Goal: Information Seeking & Learning: Check status

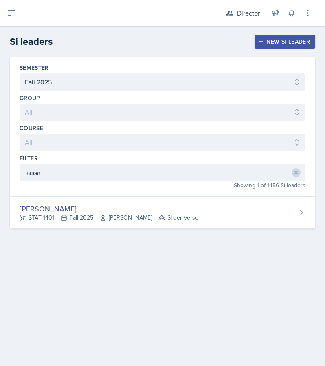
select select "2bed604d-1099-4043-b1bc-2365e8740244"
click at [14, 9] on icon at bounding box center [12, 13] width 10 height 10
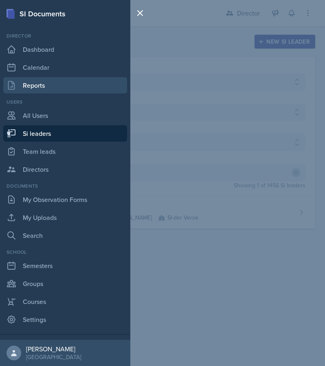
click at [43, 89] on link "Reports" at bounding box center [65, 85] width 124 height 16
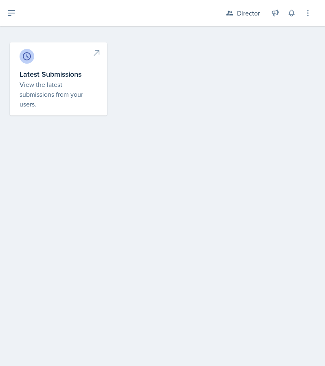
click at [83, 82] on p "View the latest submissions from your users." at bounding box center [59, 93] width 78 height 29
select select "1"
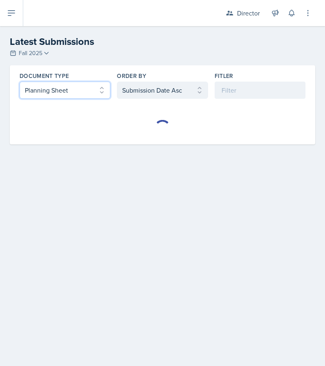
click at [96, 94] on select "Select document type Planning Sheet Peer Observation Form Team lead Observation…" at bounding box center [65, 90] width 91 height 17
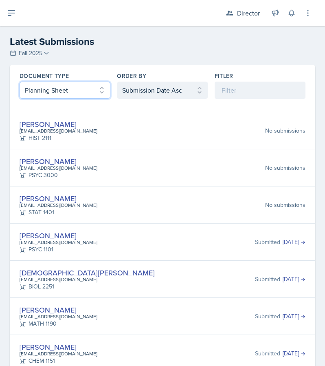
select select "2"
click at [20, 82] on select "Select document type Planning Sheet Peer Observation Form Team lead Observation…" at bounding box center [65, 90] width 91 height 17
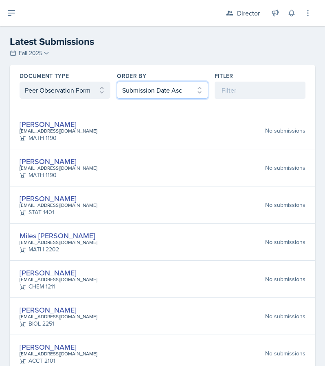
click at [137, 92] on select "Select order by Submission Date Asc Submission Date Desc User Last Name" at bounding box center [162, 90] width 91 height 17
select select "2"
click at [117, 82] on select "Select order by Submission Date Asc Submission Date Desc User Last Name" at bounding box center [162, 90] width 91 height 17
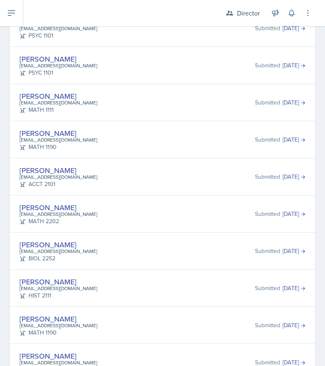
scroll to position [326, 0]
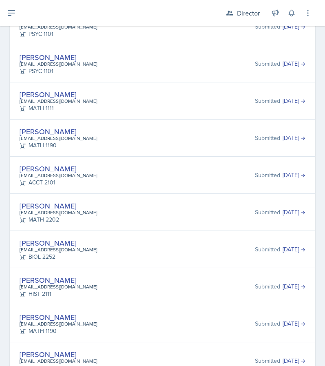
drag, startPoint x: 61, startPoint y: 163, endPoint x: 53, endPoint y: 167, distance: 8.4
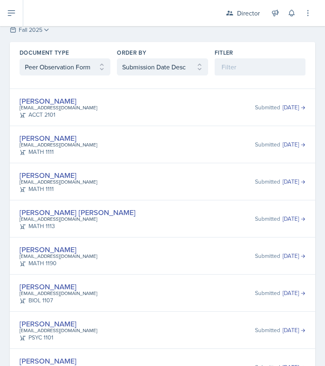
scroll to position [0, 0]
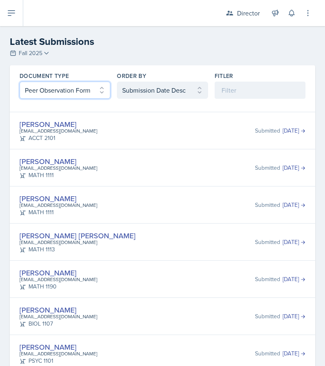
click at [88, 94] on select "Select document type Planning Sheet Peer Observation Form Team lead Observation…" at bounding box center [65, 90] width 91 height 17
click at [20, 82] on select "Select document type Planning Sheet Peer Observation Form Team lead Observation…" at bounding box center [65, 90] width 91 height 17
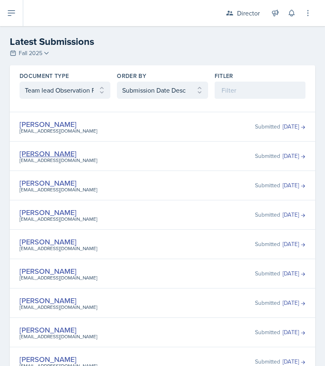
drag, startPoint x: 47, startPoint y: 152, endPoint x: 40, endPoint y: 152, distance: 6.9
click at [73, 88] on select "Select document type Planning Sheet Peer Observation Form Team lead Observation…" at bounding box center [65, 90] width 91 height 17
select select "2"
click at [20, 82] on select "Select document type Planning Sheet Peer Observation Form Team lead Observation…" at bounding box center [65, 90] width 91 height 17
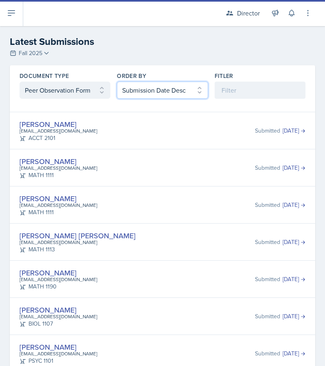
click at [147, 89] on select "Select order by Submission Date Asc Submission Date Desc User Last Name" at bounding box center [162, 90] width 91 height 17
select select "1"
click at [117, 82] on select "Select order by Submission Date Asc Submission Date Desc User Last Name" at bounding box center [162, 90] width 91 height 17
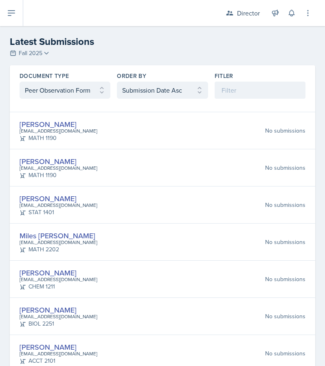
click at [157, 199] on div "Asha-Kaye Johnson ajoh1021@students.kennesaw.edu STAT 1401 No submissions" at bounding box center [163, 205] width 286 height 24
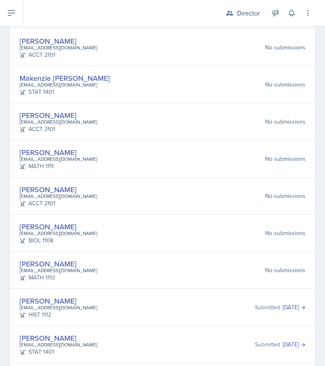
scroll to position [1605, 0]
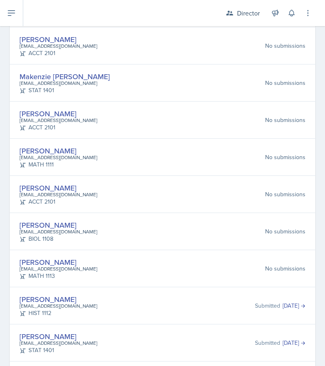
click at [266, 227] on div "No submissions" at bounding box center [285, 231] width 40 height 9
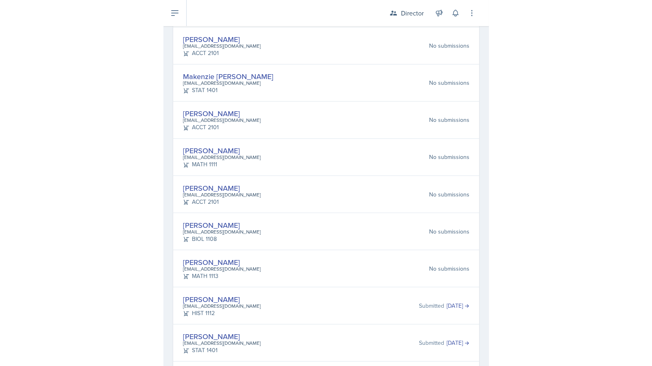
scroll to position [3438, 0]
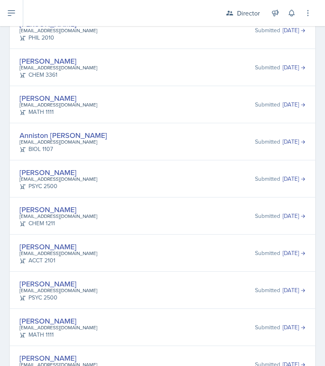
click at [138, 171] on div "Langston Hankerson lhanker1@students.kennesaw.edu PSYC 2500 Submitted Sep 15th,…" at bounding box center [163, 179] width 286 height 24
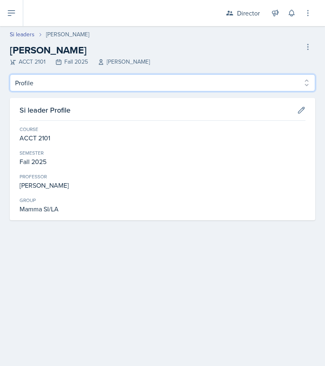
click at [190, 82] on select "Profile Planning Sheets Observation Forms Uploads" at bounding box center [163, 82] width 306 height 17
select select "Observation Forms"
click at [10, 74] on select "Profile Planning Sheets Observation Forms Uploads" at bounding box center [163, 82] width 306 height 17
click at [65, 80] on select "Profile Planning Sheets Observation Forms Uploads" at bounding box center [163, 82] width 306 height 17
select select "Observation Forms"
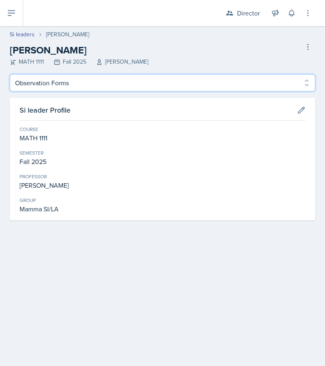
click at [10, 74] on select "Profile Planning Sheets Observation Forms Uploads" at bounding box center [163, 82] width 306 height 17
click at [101, 83] on select "Profile Planning Sheets Observation Forms Uploads" at bounding box center [163, 82] width 306 height 17
select select "Observation Forms"
click at [10, 74] on select "Profile Planning Sheets Observation Forms Uploads" at bounding box center [163, 82] width 306 height 17
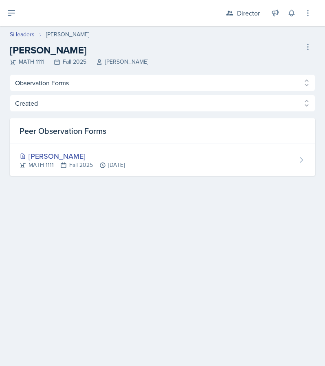
click at [163, 62] on div "Janette Vasquez-Ortega MATH 1111 Fall 2025 Svitlana Popovych Delete Si leader" at bounding box center [163, 54] width 306 height 23
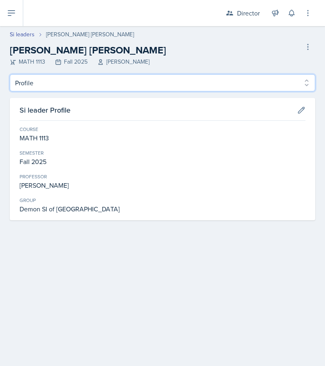
click at [79, 85] on select "Profile Planning Sheets Observation Forms Uploads" at bounding box center [163, 82] width 306 height 17
select select "Observation Forms"
click at [10, 74] on select "Profile Planning Sheets Observation Forms Uploads" at bounding box center [163, 82] width 306 height 17
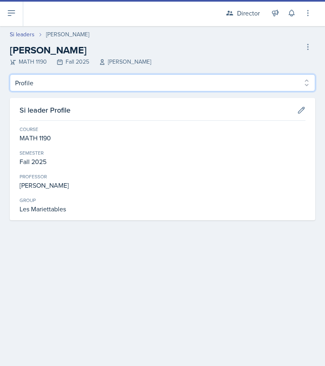
click at [134, 82] on select "Profile Planning Sheets Observation Forms Uploads" at bounding box center [163, 82] width 306 height 17
select select "Observation Forms"
click at [10, 74] on select "Profile Planning Sheets Observation Forms Uploads" at bounding box center [163, 82] width 306 height 17
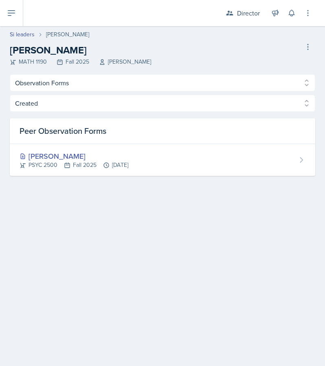
click at [68, 210] on main "Si leaders Prisca Andoh Prisca Andoh MATH 1190 Fall 2025 Neda Yazdianpour Delet…" at bounding box center [162, 195] width 325 height 339
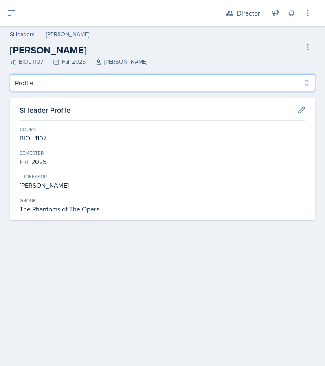
click at [99, 84] on select "Profile Planning Sheets Observation Forms Uploads" at bounding box center [163, 82] width 306 height 17
select select "Observation Forms"
click at [10, 74] on select "Profile Planning Sheets Observation Forms Uploads" at bounding box center [163, 82] width 306 height 17
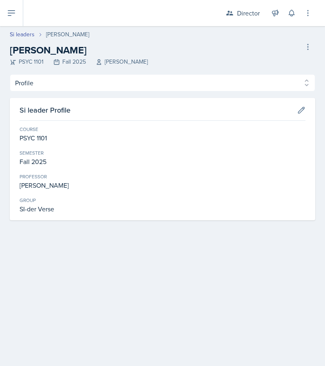
click at [190, 98] on div "Si leader Profile Course PSYC 1101 Semester Fall 2025 Professor Andrew Crenshaw…" at bounding box center [163, 159] width 306 height 122
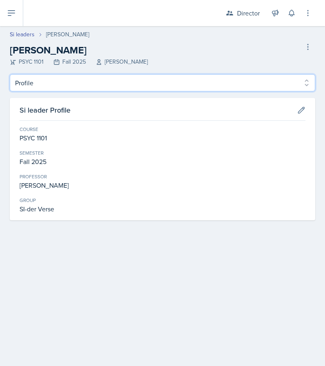
click at [192, 86] on select "Profile Planning Sheets Observation Forms Uploads" at bounding box center [163, 82] width 306 height 17
select select "Observation Forms"
click at [10, 74] on select "Profile Planning Sheets Observation Forms Uploads" at bounding box center [163, 82] width 306 height 17
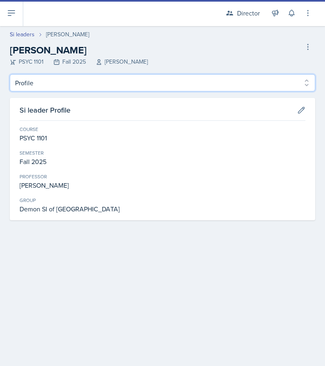
click at [115, 75] on select "Profile Planning Sheets Observation Forms Uploads" at bounding box center [163, 82] width 306 height 17
select select "Observation Forms"
click at [10, 74] on select "Profile Planning Sheets Observation Forms Uploads" at bounding box center [163, 82] width 306 height 17
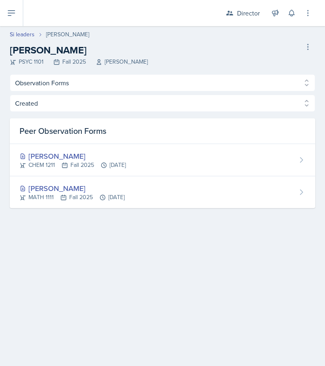
click at [198, 71] on header "Si leaders [PERSON_NAME] [PERSON_NAME] PSYC 1101 Fall 2025 [PERSON_NAME] Si lea…" at bounding box center [162, 50] width 325 height 48
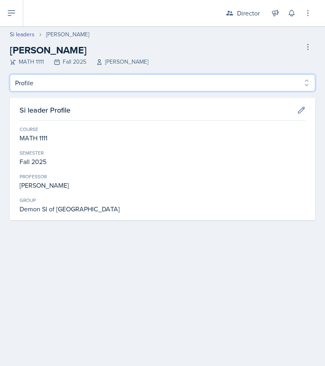
click at [177, 83] on select "Profile Planning Sheets Observation Forms Uploads" at bounding box center [163, 82] width 306 height 17
select select "Observation Forms"
click at [10, 74] on select "Profile Planning Sheets Observation Forms Uploads" at bounding box center [163, 82] width 306 height 17
drag, startPoint x: 117, startPoint y: 76, endPoint x: 114, endPoint y: 86, distance: 9.9
click at [117, 76] on select "Profile Planning Sheets Observation Forms Uploads" at bounding box center [163, 82] width 306 height 17
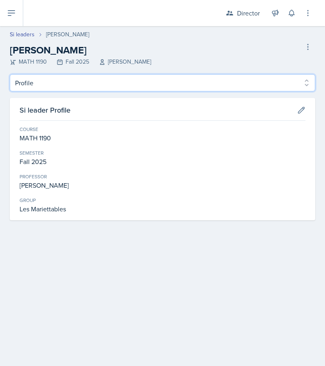
select select "Observation Forms"
click at [10, 74] on select "Profile Planning Sheets Observation Forms Uploads" at bounding box center [163, 82] width 306 height 17
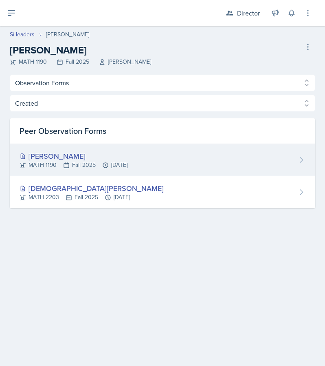
click at [89, 162] on div "MATH 1190 Fall 2025 Sep 19th, 2025" at bounding box center [74, 165] width 108 height 9
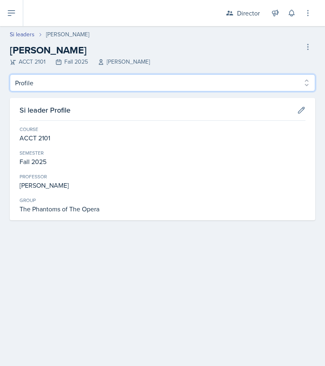
click at [89, 84] on select "Profile Planning Sheets Observation Forms Uploads" at bounding box center [163, 82] width 306 height 17
select select "Observation Forms"
click at [10, 74] on select "Profile Planning Sheets Observation Forms Uploads" at bounding box center [163, 82] width 306 height 17
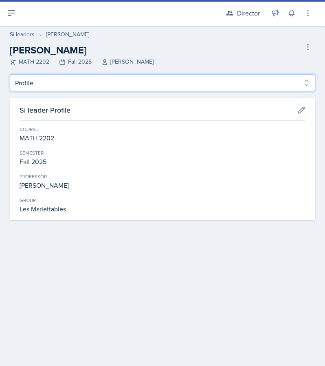
drag, startPoint x: 193, startPoint y: 81, endPoint x: 184, endPoint y: 89, distance: 12.1
click at [193, 81] on select "Profile Planning Sheets Observation Forms Uploads" at bounding box center [163, 82] width 306 height 17
select select "Observation Forms"
click at [10, 74] on select "Profile Planning Sheets Observation Forms Uploads" at bounding box center [163, 82] width 306 height 17
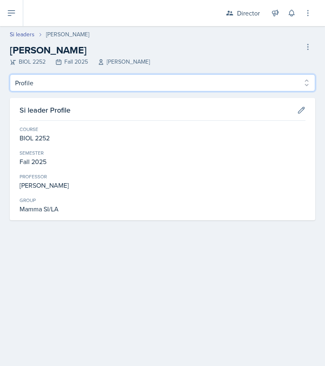
click at [97, 81] on select "Profile Planning Sheets Observation Forms Uploads" at bounding box center [163, 82] width 306 height 17
select select "Observation Forms"
click at [10, 74] on select "Profile Planning Sheets Observation Forms Uploads" at bounding box center [163, 82] width 306 height 17
click at [60, 82] on select "Profile Planning Sheets Observation Forms Uploads" at bounding box center [163, 82] width 306 height 17
select select "Observation Forms"
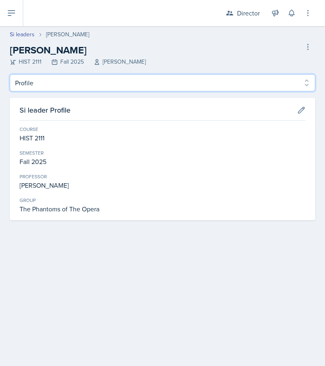
click at [10, 74] on select "Profile Planning Sheets Observation Forms Uploads" at bounding box center [163, 82] width 306 height 17
click at [99, 74] on select "Profile Planning Sheets Observation Forms Uploads" at bounding box center [163, 82] width 306 height 17
select select "Observation Forms"
click at [10, 74] on select "Profile Planning Sheets Observation Forms Uploads" at bounding box center [163, 82] width 306 height 17
click at [82, 82] on select "Profile Planning Sheets Observation Forms Uploads" at bounding box center [163, 82] width 306 height 17
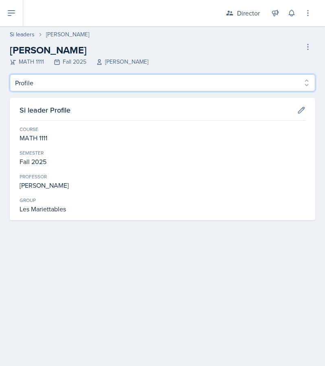
select select "Observation Forms"
click at [10, 74] on select "Profile Planning Sheets Observation Forms Uploads" at bounding box center [163, 82] width 306 height 17
click at [108, 79] on select "Profile Planning Sheets Observation Forms Uploads" at bounding box center [163, 82] width 306 height 17
select select "Observation Forms"
click at [10, 74] on select "Profile Planning Sheets Observation Forms Uploads" at bounding box center [163, 82] width 306 height 17
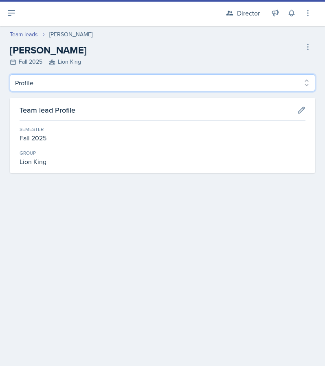
click at [130, 84] on select "Profile Observation Forms" at bounding box center [163, 82] width 306 height 17
select select "Observation Forms"
click at [10, 74] on select "Profile Observation Forms" at bounding box center [163, 82] width 306 height 17
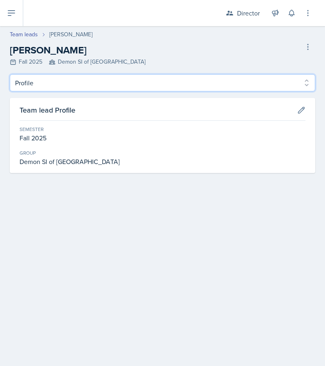
drag, startPoint x: 69, startPoint y: 85, endPoint x: 68, endPoint y: 90, distance: 5.8
click at [69, 85] on select "Profile Observation Forms" at bounding box center [163, 82] width 306 height 17
select select "Observation Forms"
click at [10, 74] on select "Profile Observation Forms" at bounding box center [163, 82] width 306 height 17
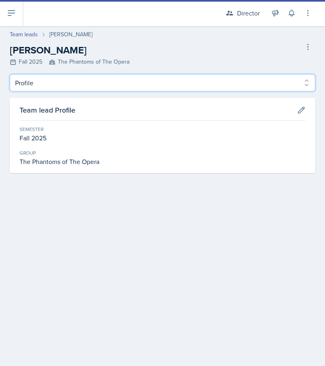
click at [85, 83] on select "Profile Observation Forms" at bounding box center [163, 82] width 306 height 17
select select "Observation Forms"
click at [10, 74] on select "Profile Observation Forms" at bounding box center [163, 82] width 306 height 17
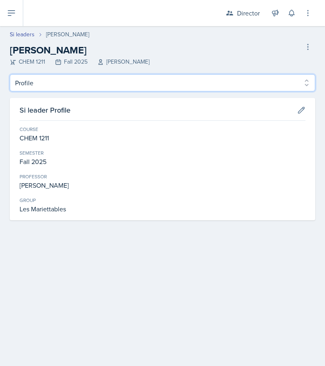
drag, startPoint x: 112, startPoint y: 83, endPoint x: 112, endPoint y: 88, distance: 5.0
click at [112, 83] on select "Profile Planning Sheets Observation Forms Uploads" at bounding box center [163, 82] width 306 height 17
select select "Observation Forms"
click at [10, 74] on select "Profile Planning Sheets Observation Forms Uploads" at bounding box center [163, 82] width 306 height 17
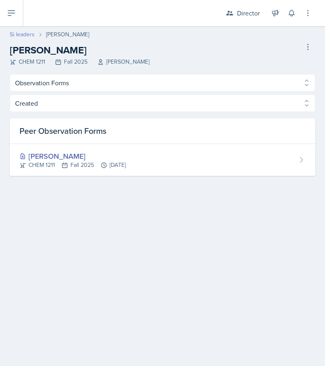
click at [29, 33] on link "Si leaders" at bounding box center [22, 34] width 25 height 9
select select "2bed604d-1099-4043-b1bc-2365e8740244"
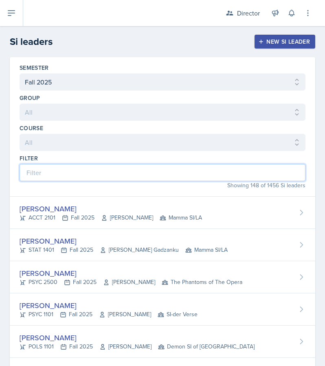
click at [189, 172] on input at bounding box center [163, 172] width 286 height 17
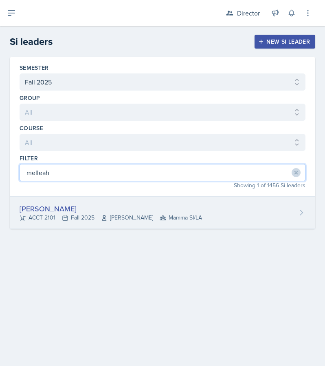
type input "melleah"
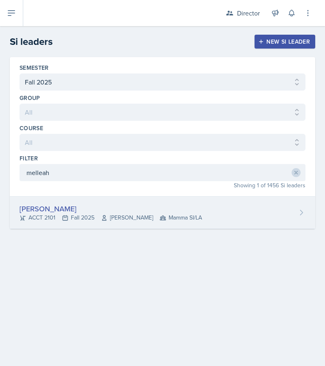
click at [170, 224] on div "Melleah Richards ACCT 2101 Fall 2025 Qi Dong Mamma SI/LA" at bounding box center [163, 212] width 306 height 32
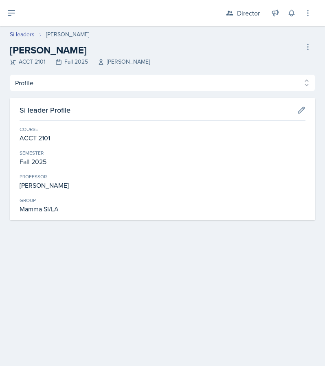
click at [148, 94] on div "Profile Planning Sheets Observation Forms Uploads Profile Planning Sheets Obser…" at bounding box center [163, 147] width 306 height 146
click at [148, 91] on div "Profile Planning Sheets Observation Forms Uploads Profile Planning Sheets Obser…" at bounding box center [163, 147] width 306 height 146
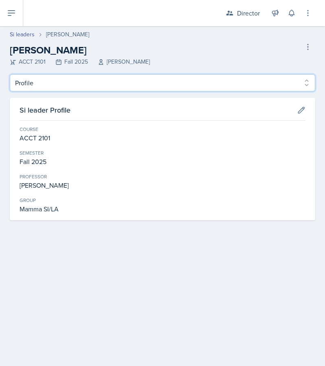
click at [145, 88] on select "Profile Planning Sheets Observation Forms Uploads" at bounding box center [163, 82] width 306 height 17
select select "Observation Forms"
click at [10, 74] on select "Profile Planning Sheets Observation Forms Uploads" at bounding box center [163, 82] width 306 height 17
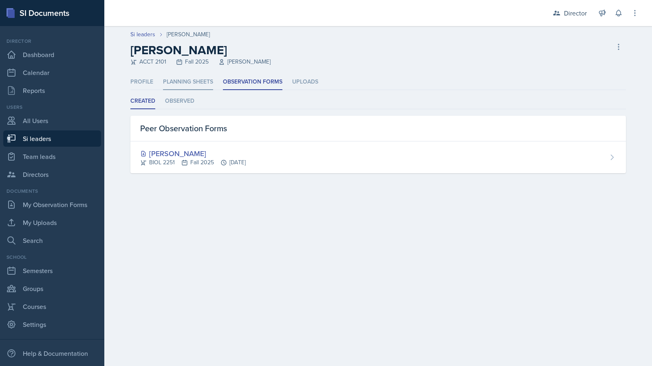
drag, startPoint x: 0, startPoint y: 0, endPoint x: 173, endPoint y: 80, distance: 190.9
click at [173, 80] on li "Planning Sheets" at bounding box center [188, 82] width 50 height 16
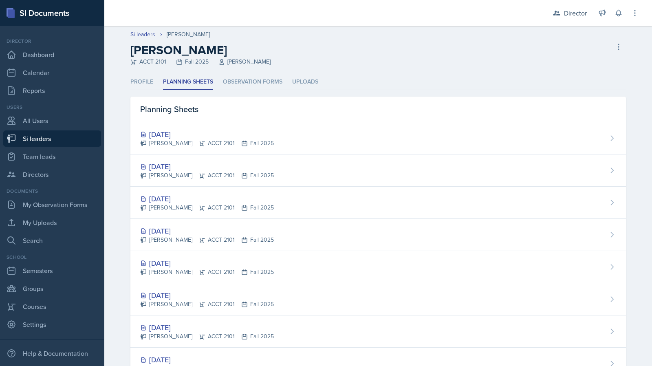
click at [237, 55] on h2 "[PERSON_NAME]" at bounding box center [200, 50] width 140 height 15
